Goal: Find specific page/section: Find specific page/section

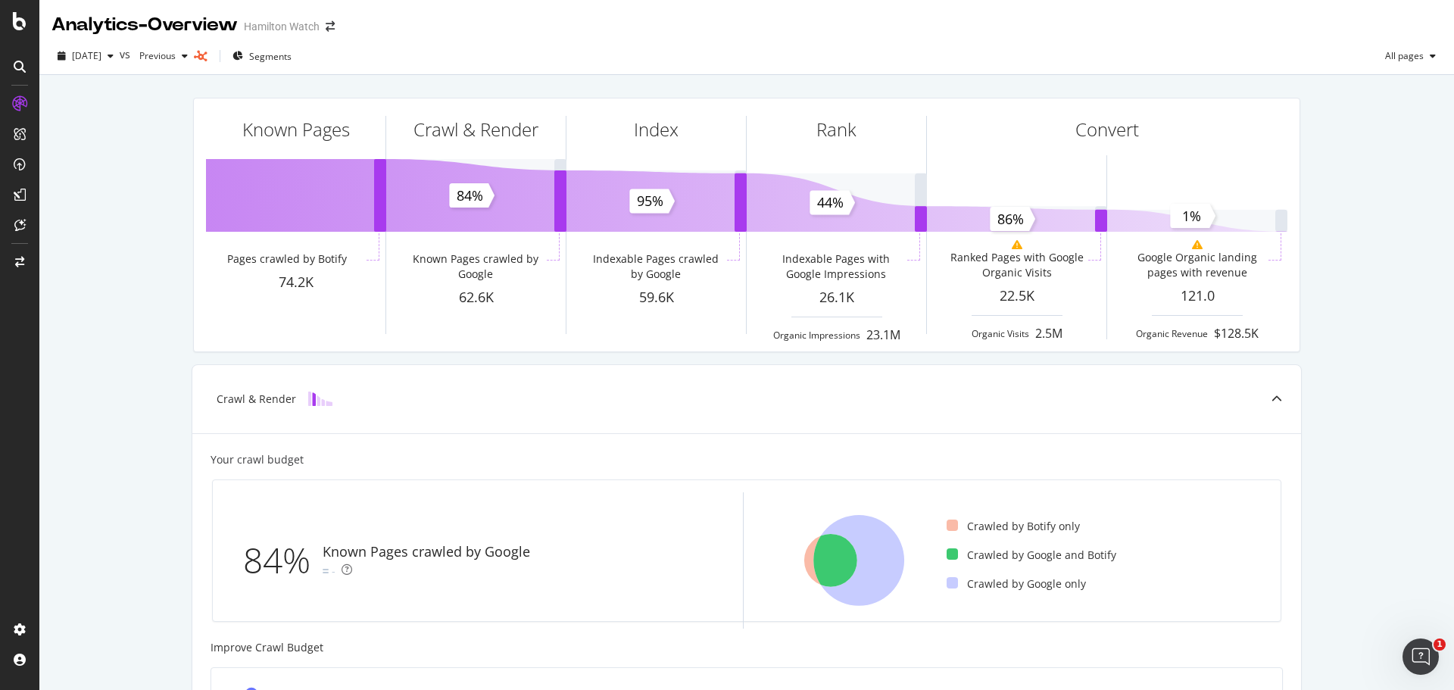
click at [1162, 182] on div "Known Pages Pages crawled by Botify 74.2K Crawl & Render Known Pages crawled by…" at bounding box center [746, 626] width 1414 height 1103
